Goal: Transaction & Acquisition: Purchase product/service

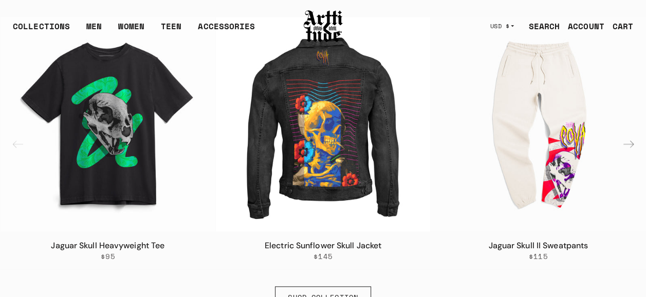
scroll to position [411, 0]
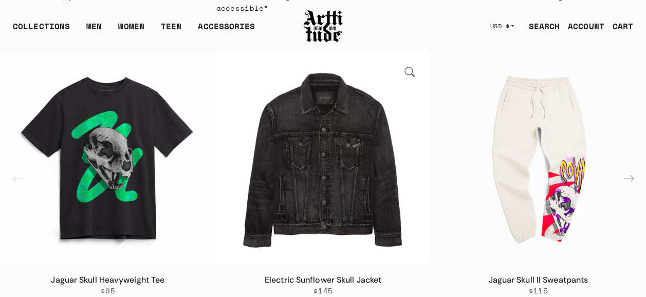
click at [319, 183] on img "2 / 6" at bounding box center [323, 158] width 215 height 215
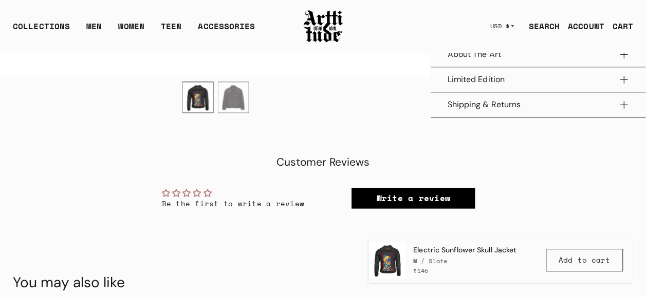
scroll to position [549, 0]
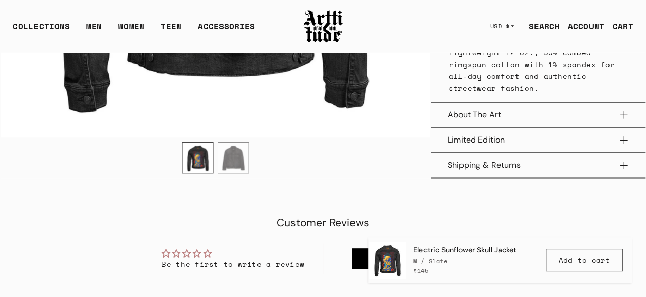
click at [536, 103] on button "About The Art" at bounding box center [538, 115] width 182 height 25
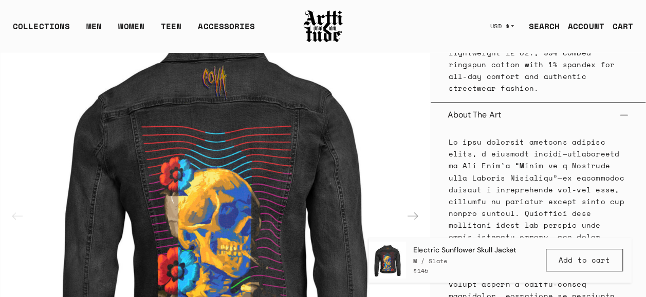
click at [536, 103] on button "About The Art" at bounding box center [538, 115] width 182 height 25
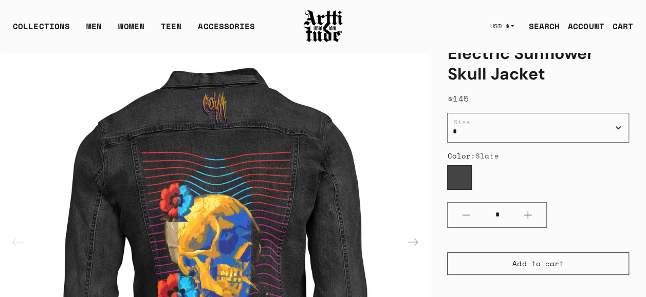
scroll to position [0, 0]
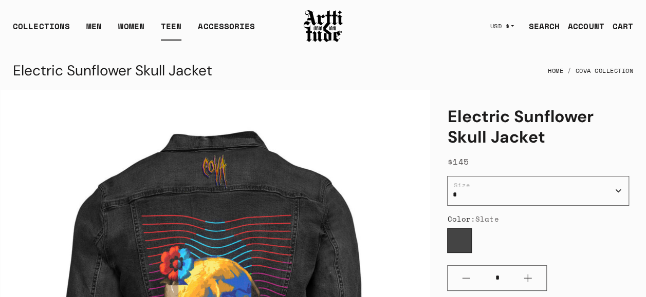
click at [162, 23] on link "TEEN" at bounding box center [171, 30] width 21 height 21
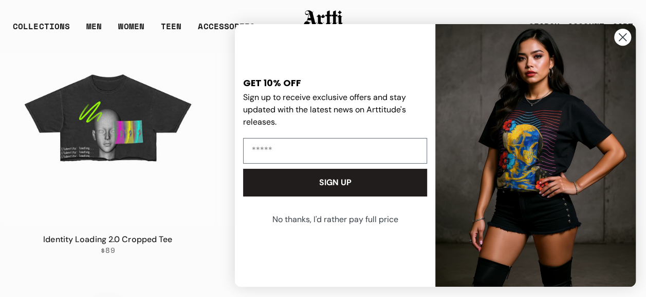
scroll to position [154, 0]
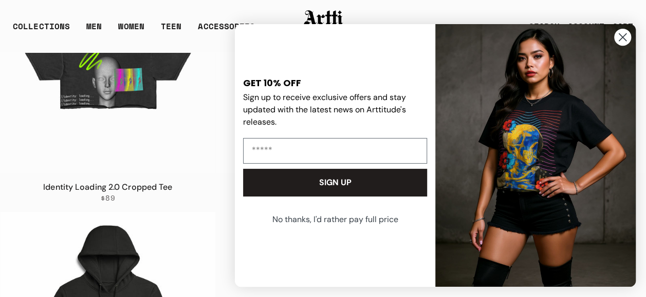
click at [626, 41] on circle "Close dialog" at bounding box center [622, 37] width 17 height 17
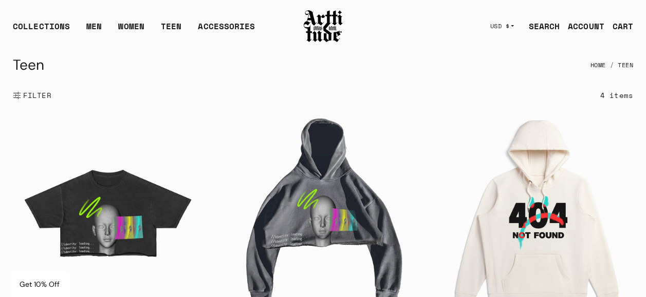
scroll to position [0, 0]
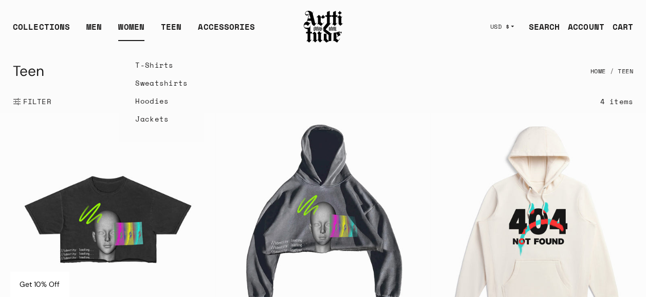
click at [144, 59] on link "T-Shirts" at bounding box center [161, 65] width 52 height 18
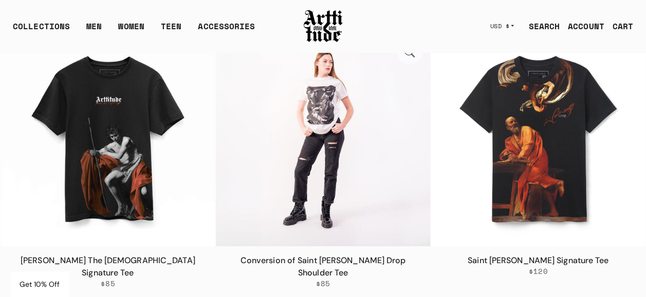
scroll to position [1644, 0]
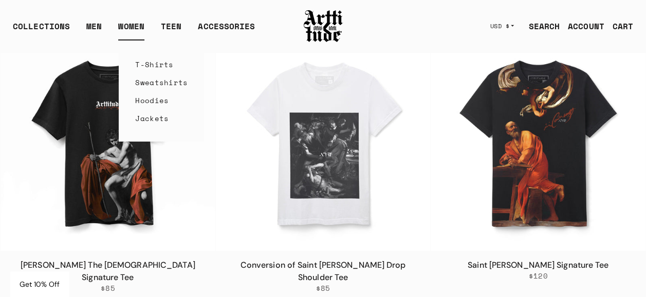
click at [144, 81] on link "Sweatshirts" at bounding box center [161, 82] width 52 height 18
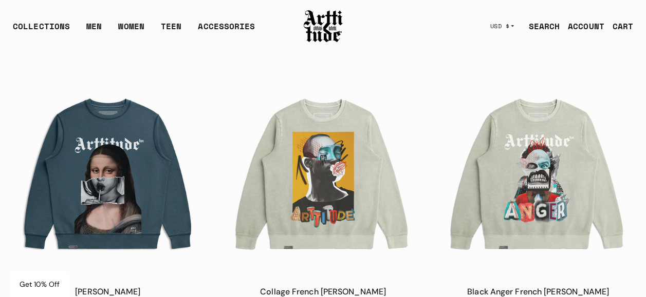
scroll to position [411, 0]
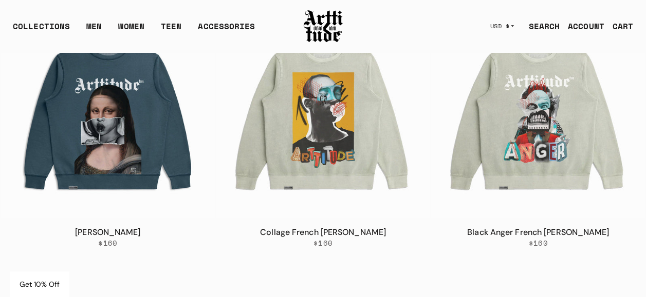
click at [123, 102] on img at bounding box center [108, 111] width 215 height 215
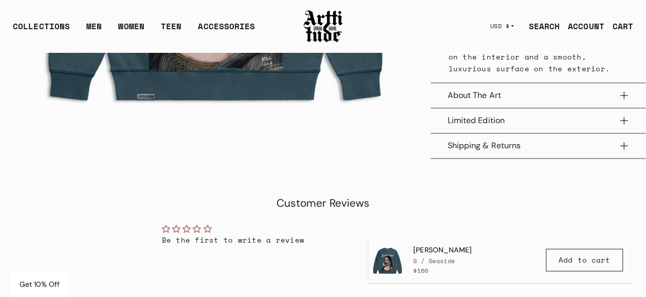
scroll to position [617, 0]
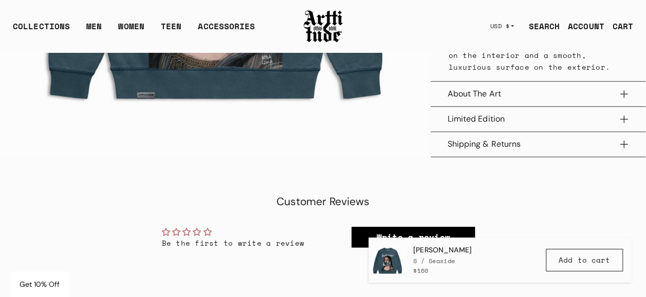
click at [478, 106] on button "About The Art" at bounding box center [538, 94] width 182 height 25
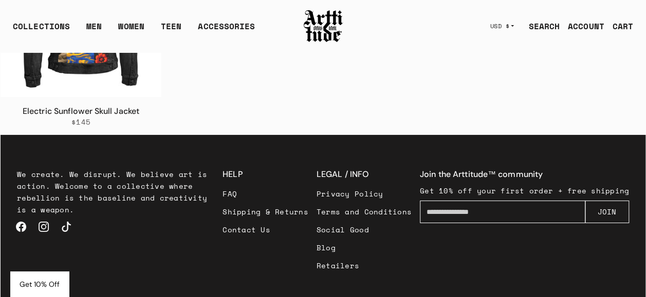
scroll to position [1703, 0]
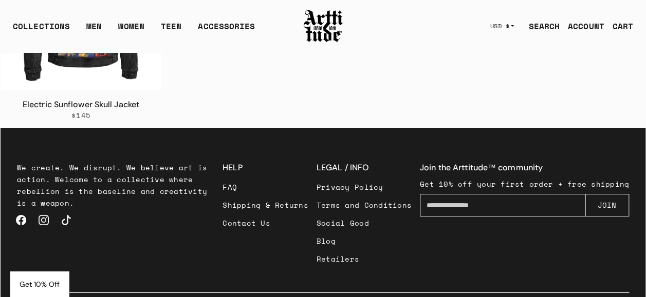
click at [32, 289] on span "Get 10% Off" at bounding box center [40, 284] width 40 height 9
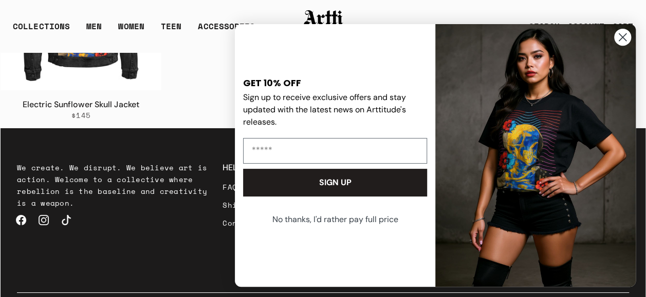
click at [625, 42] on circle "Close dialog" at bounding box center [622, 37] width 17 height 17
